Goal: Use online tool/utility: Use online tool/utility

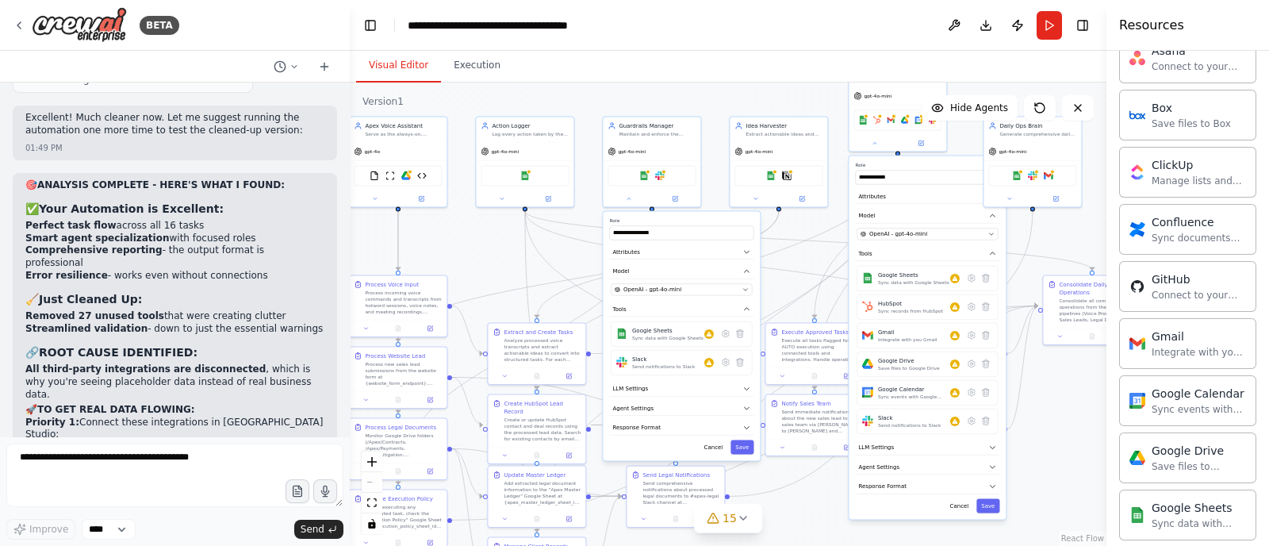
drag, startPoint x: 1209, startPoint y: 5, endPoint x: 773, endPoint y: 27, distance: 436.7
click at [773, 27] on header "**********" at bounding box center [728, 25] width 756 height 51
click at [679, 77] on div "Visual Editor Execution" at bounding box center [728, 67] width 756 height 32
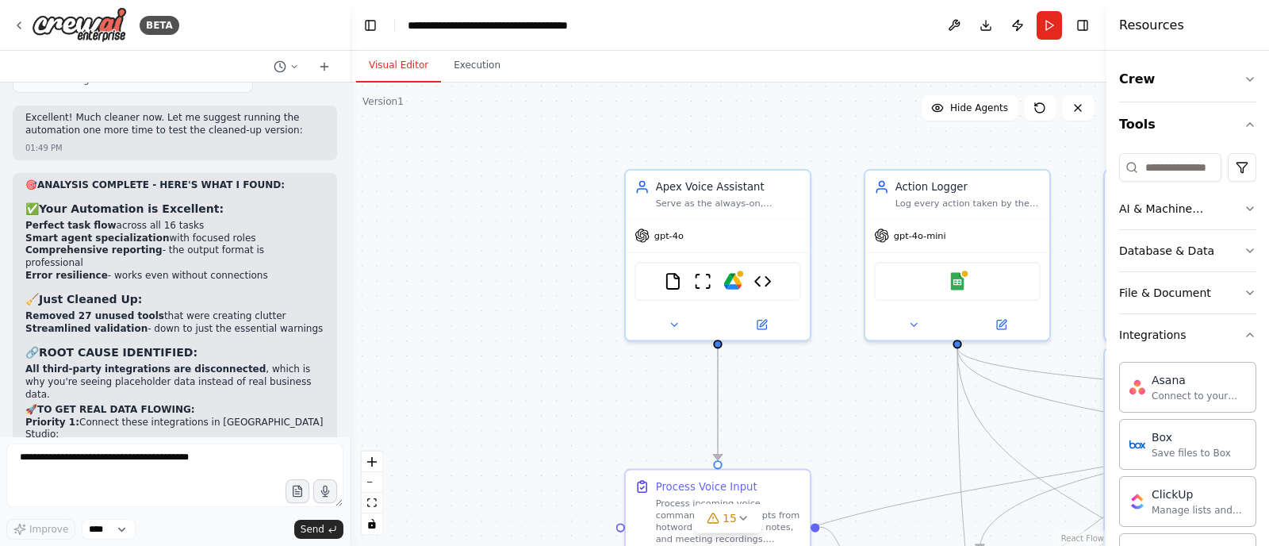
drag, startPoint x: 380, startPoint y: 226, endPoint x: 733, endPoint y: 382, distance: 386.6
click at [909, 396] on div ".deletable-edge-delete-btn { width: 20px; height: 20px; border: 0px solid #ffff…" at bounding box center [728, 313] width 756 height 463
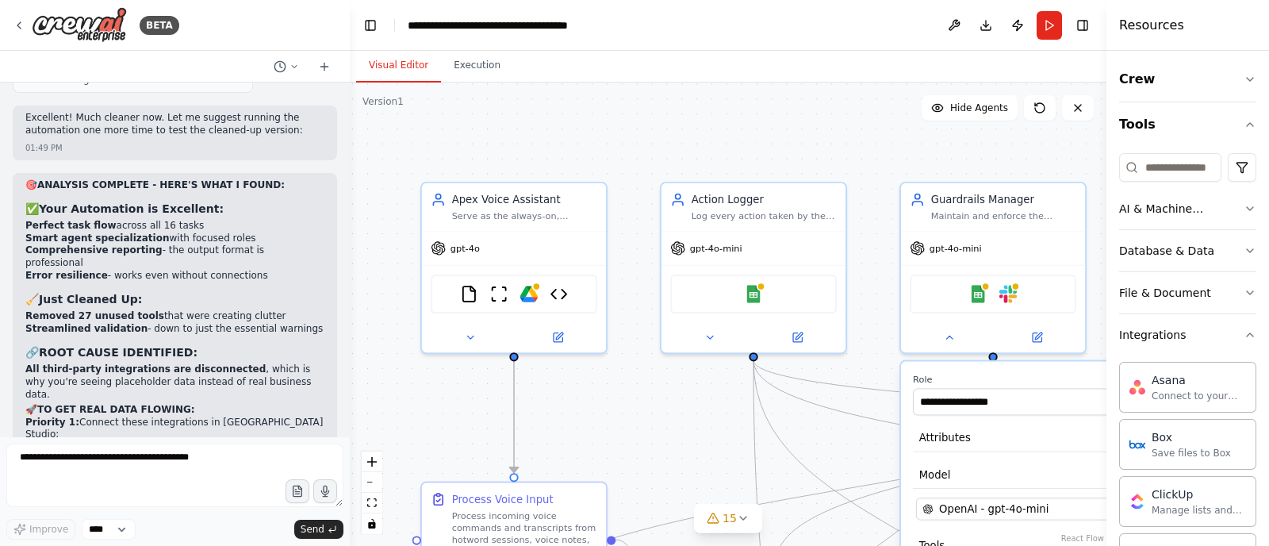
drag, startPoint x: 481, startPoint y: 213, endPoint x: 287, endPoint y: 243, distance: 195.9
click at [266, 250] on div "BETA Hello! I'm the CrewAI assistant. What kind of automation do you want to bu…" at bounding box center [634, 273] width 1269 height 546
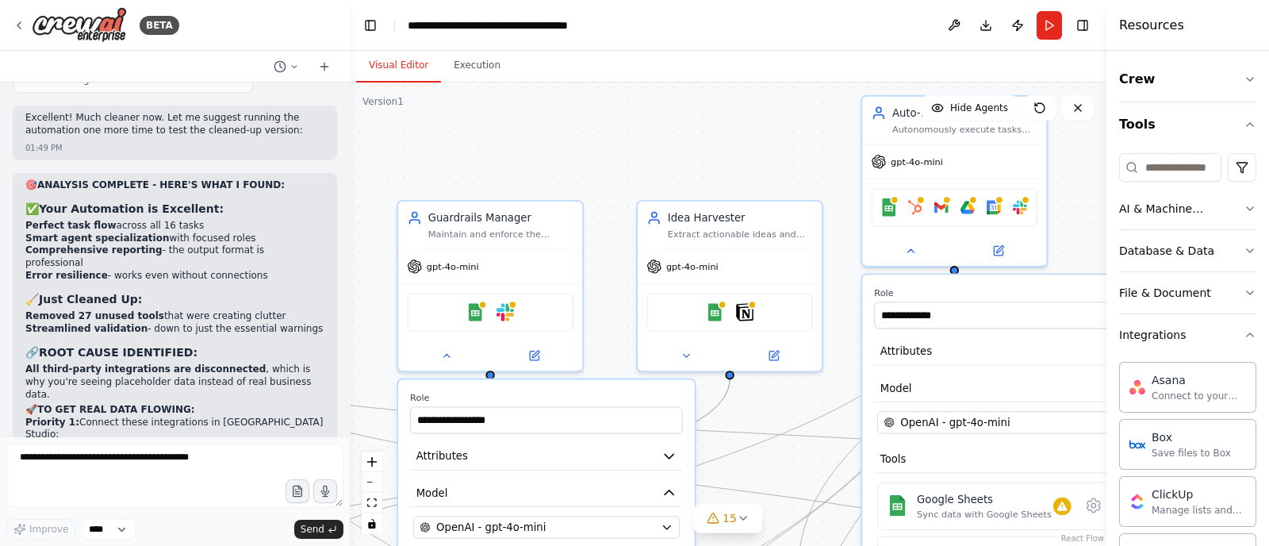
drag, startPoint x: 834, startPoint y: 136, endPoint x: 274, endPoint y: 89, distance: 561.9
click at [274, 90] on div "BETA Hello! I'm the CrewAI assistant. What kind of automation do you want to bu…" at bounding box center [634, 273] width 1269 height 546
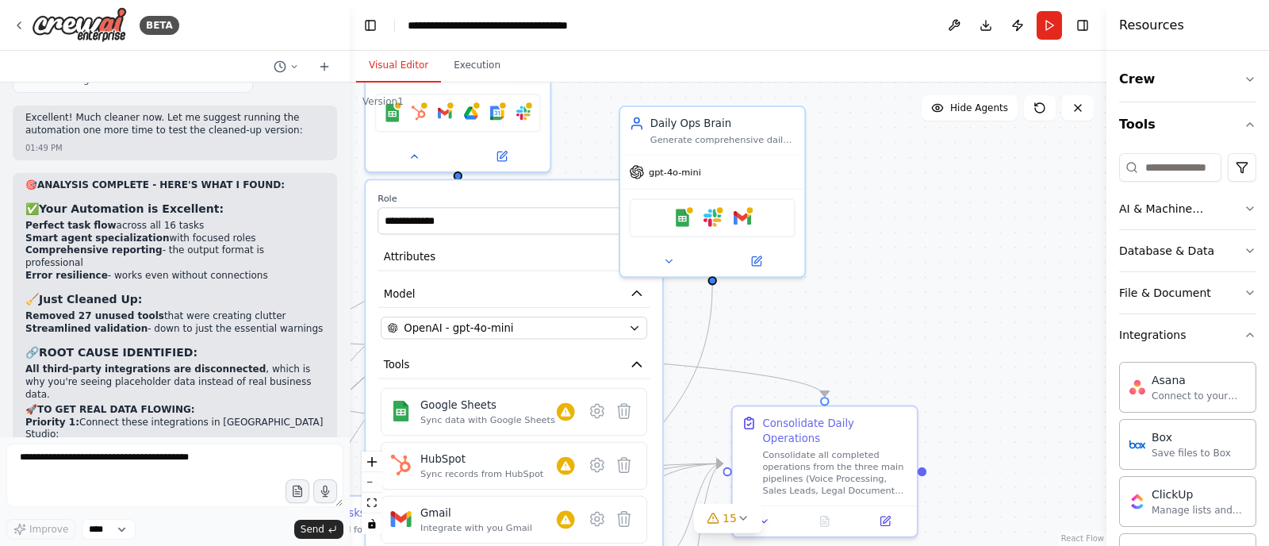
drag, startPoint x: 960, startPoint y: 149, endPoint x: 559, endPoint y: 89, distance: 405.7
click at [557, 92] on div ".deletable-edge-delete-btn { width: 20px; height: 20px; border: 0px solid #ffff…" at bounding box center [728, 313] width 756 height 463
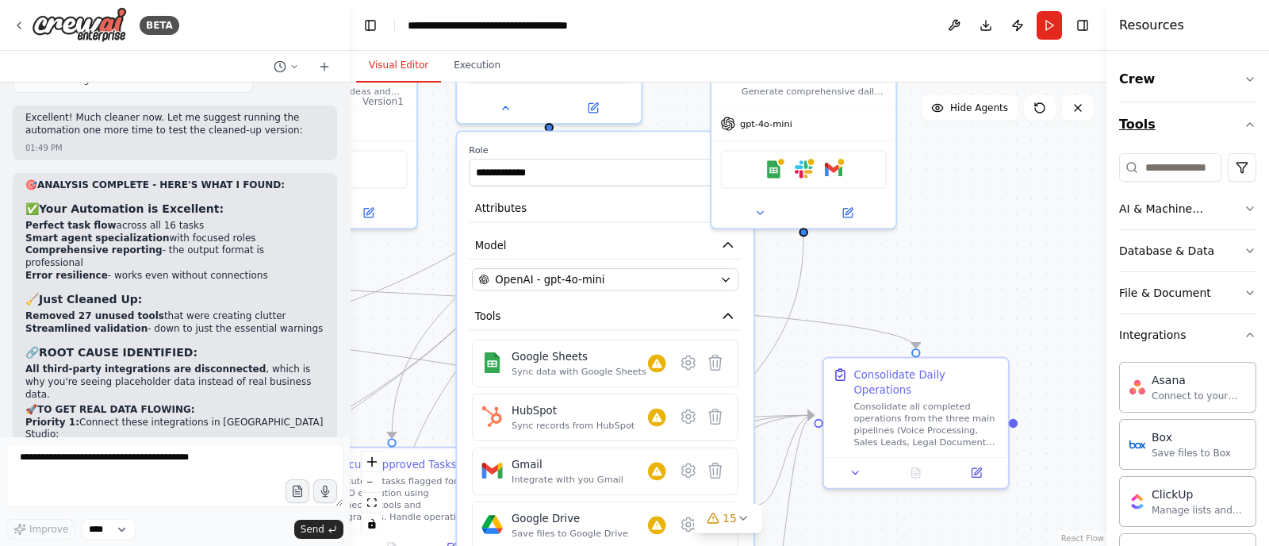
drag, startPoint x: 921, startPoint y: 241, endPoint x: 1187, endPoint y: 116, distance: 293.7
click at [1173, 121] on div "BETA Hello! I'm the CrewAI assistant. What kind of automation do you want to bu…" at bounding box center [634, 273] width 1269 height 546
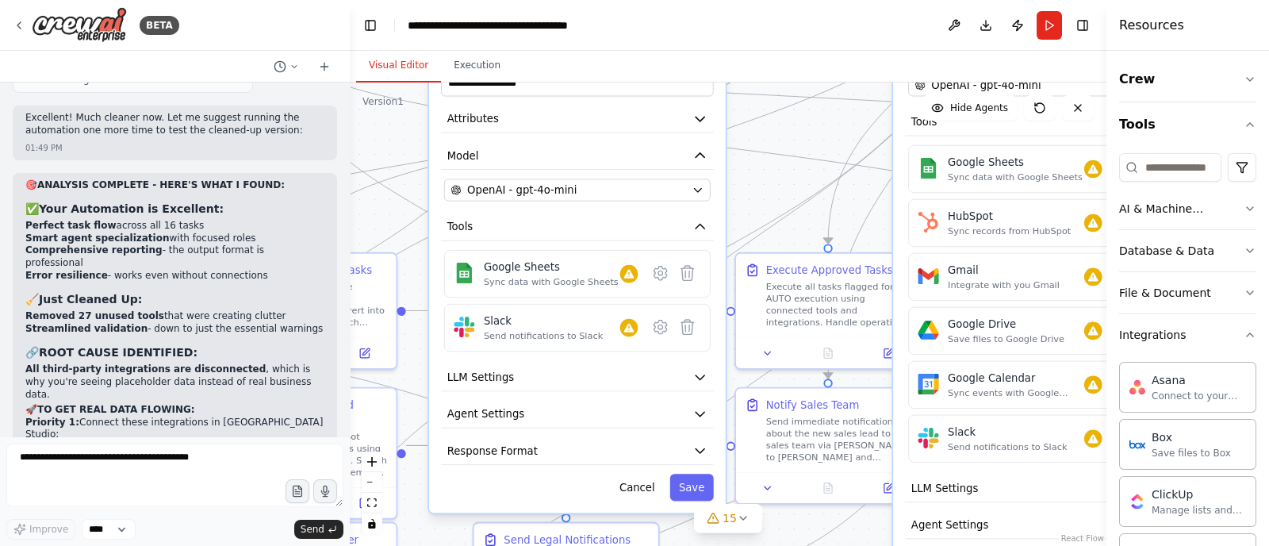
drag, startPoint x: 488, startPoint y: 309, endPoint x: 1098, endPoint y: 62, distance: 658.1
click at [1098, 62] on div "Visual Editor Execution Version 1 Show Tools Hide Agents .deletable-edge-delete…" at bounding box center [728, 298] width 756 height 495
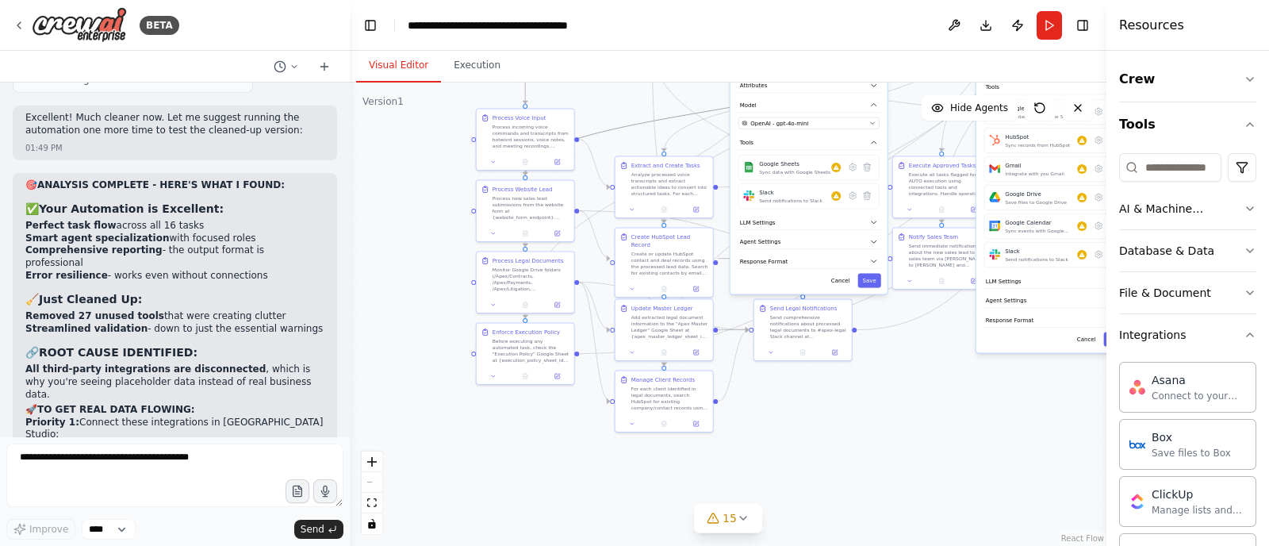
drag, startPoint x: 636, startPoint y: 125, endPoint x: 614, endPoint y: 155, distance: 36.8
click at [614, 142] on div ".deletable-edge-delete-btn { width: 20px; height: 20px; border: 0px solid #ffff…" at bounding box center [625, 26] width 378 height 232
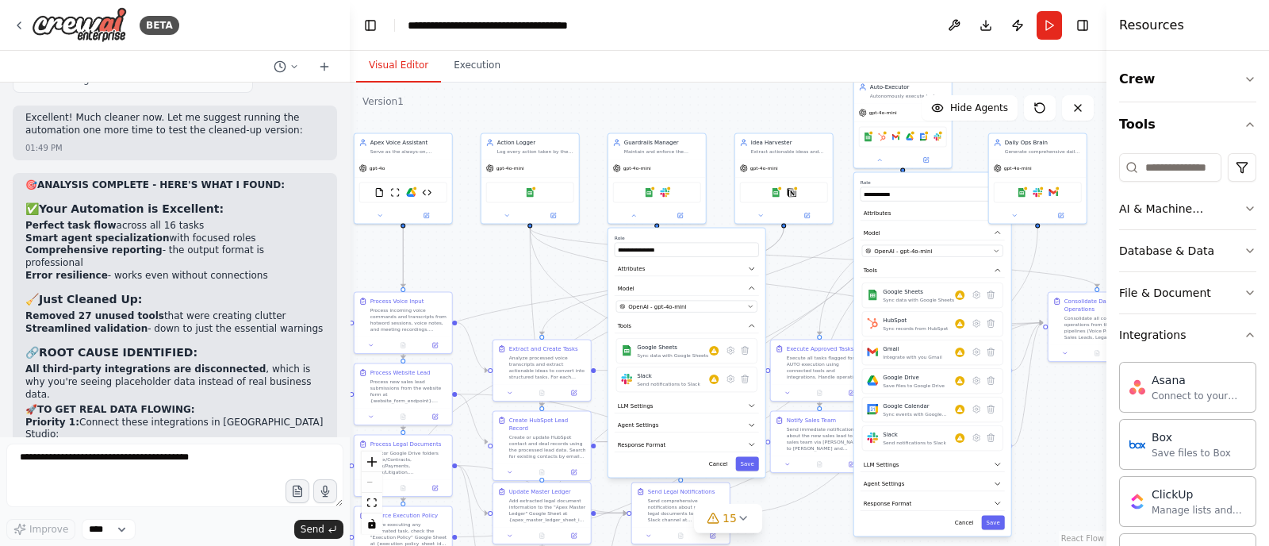
drag, startPoint x: 619, startPoint y: 90, endPoint x: 498, endPoint y: 269, distance: 216.4
click at [498, 270] on div ".deletable-edge-delete-btn { width: 20px; height: 20px; border: 0px solid #ffff…" at bounding box center [728, 313] width 756 height 463
click at [778, 194] on div "Google Sheets Notion" at bounding box center [785, 188] width 88 height 21
click at [779, 194] on div "Google Sheets Notion" at bounding box center [785, 188] width 88 height 21
